Goal: Information Seeking & Learning: Check status

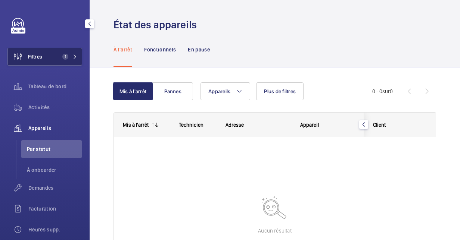
click at [45, 59] on button "Filtres 1" at bounding box center [44, 57] width 75 height 18
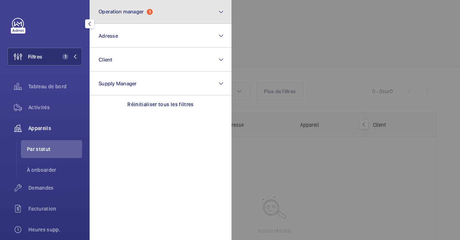
click at [136, 12] on span "Operation manager" at bounding box center [121, 12] width 45 height 6
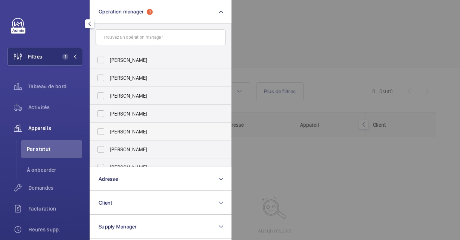
click at [130, 134] on span "[PERSON_NAME]" at bounding box center [161, 131] width 103 height 7
click at [108, 134] on input "[PERSON_NAME]" at bounding box center [100, 131] width 15 height 15
checkbox input "true"
click at [395, 156] on div at bounding box center [461, 120] width 460 height 240
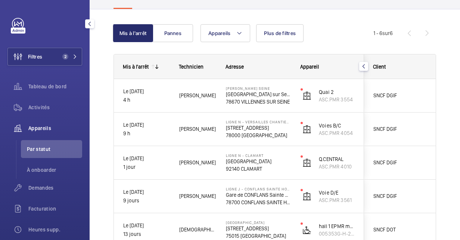
scroll to position [59, 0]
click at [183, 28] on button "Pannes" at bounding box center [173, 33] width 40 height 18
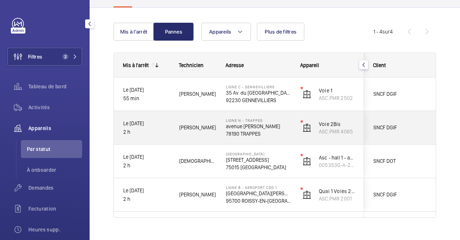
scroll to position [60, 0]
